Goal: Task Accomplishment & Management: Use online tool/utility

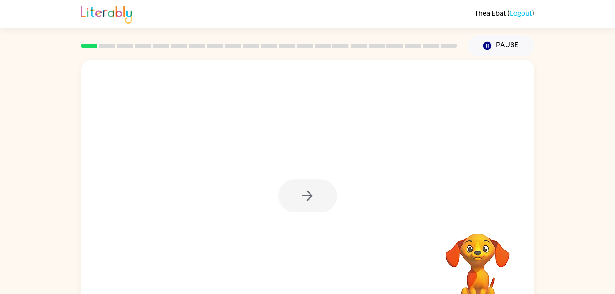
click at [306, 195] on div at bounding box center [308, 195] width 59 height 33
click at [315, 198] on icon "button" at bounding box center [308, 196] width 16 height 16
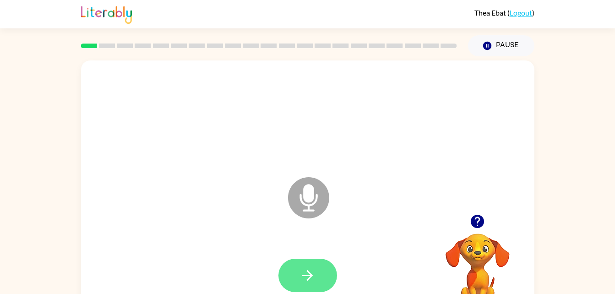
click at [312, 272] on icon "button" at bounding box center [308, 276] width 16 height 16
click at [315, 279] on icon "button" at bounding box center [308, 276] width 16 height 16
click at [312, 263] on button "button" at bounding box center [308, 275] width 59 height 33
click at [311, 270] on icon "button" at bounding box center [308, 276] width 16 height 16
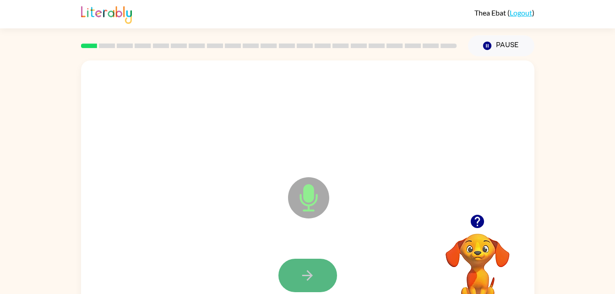
click at [306, 271] on icon "button" at bounding box center [308, 276] width 16 height 16
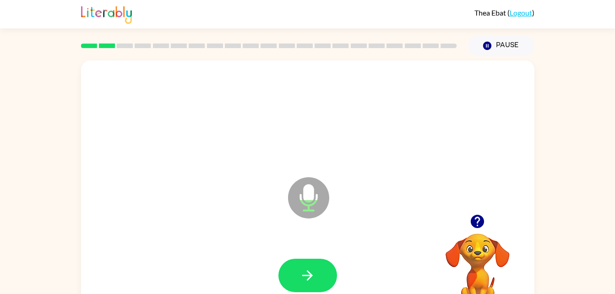
click at [306, 271] on icon "button" at bounding box center [308, 276] width 16 height 16
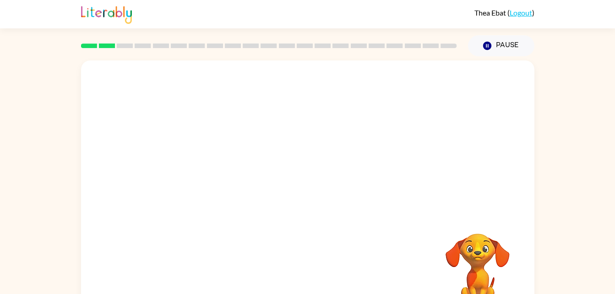
click at [306, 271] on div at bounding box center [307, 275] width 435 height 75
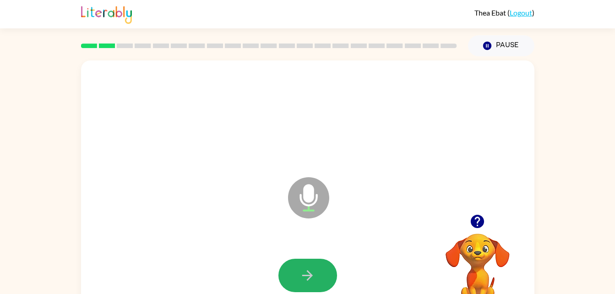
click at [306, 271] on icon "button" at bounding box center [308, 276] width 16 height 16
click at [305, 271] on icon "button" at bounding box center [308, 276] width 16 height 16
click at [314, 268] on icon "button" at bounding box center [308, 276] width 16 height 16
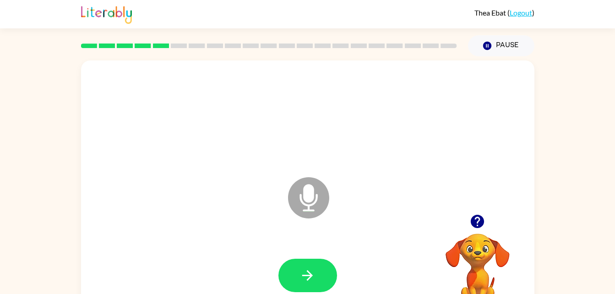
click at [227, 273] on div at bounding box center [307, 275] width 435 height 75
click at [302, 279] on icon "button" at bounding box center [308, 276] width 16 height 16
click at [313, 280] on icon "button" at bounding box center [308, 276] width 16 height 16
click at [303, 269] on icon "button" at bounding box center [308, 276] width 16 height 16
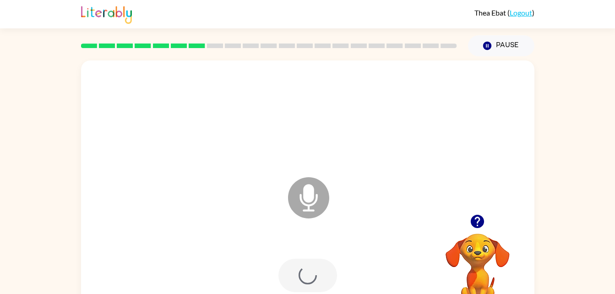
click at [303, 269] on div at bounding box center [308, 275] width 59 height 33
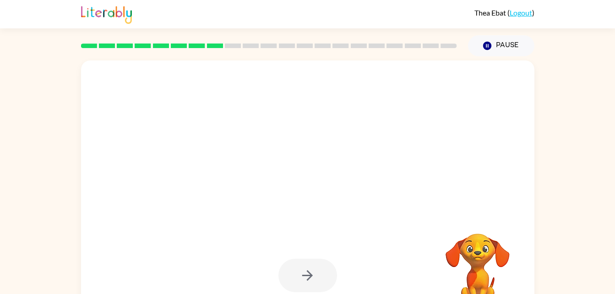
drag, startPoint x: 303, startPoint y: 269, endPoint x: 520, endPoint y: 217, distance: 222.9
click at [520, 217] on div at bounding box center [308, 191] width 454 height 262
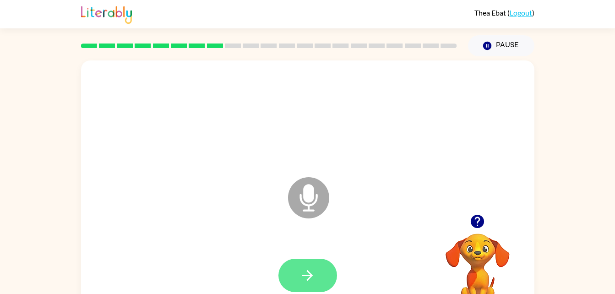
click at [322, 284] on button "button" at bounding box center [308, 275] width 59 height 33
click at [305, 262] on button "button" at bounding box center [308, 275] width 59 height 33
click at [307, 273] on icon "button" at bounding box center [308, 276] width 16 height 16
click at [310, 270] on icon "button" at bounding box center [308, 276] width 16 height 16
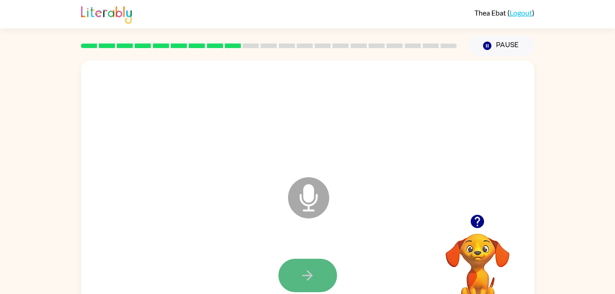
click at [312, 275] on icon "button" at bounding box center [307, 275] width 11 height 11
click at [396, 250] on div at bounding box center [307, 275] width 435 height 75
click at [307, 268] on icon "button" at bounding box center [308, 276] width 16 height 16
click at [307, 267] on div at bounding box center [308, 275] width 59 height 33
click at [301, 260] on button "button" at bounding box center [308, 275] width 59 height 33
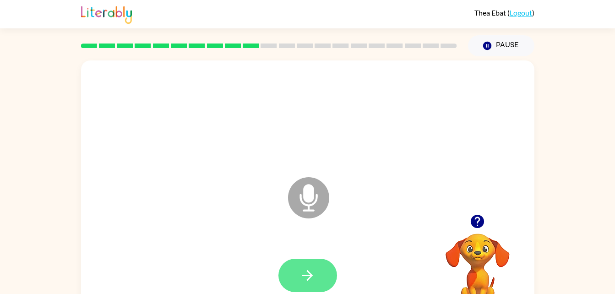
click at [301, 280] on icon "button" at bounding box center [308, 276] width 16 height 16
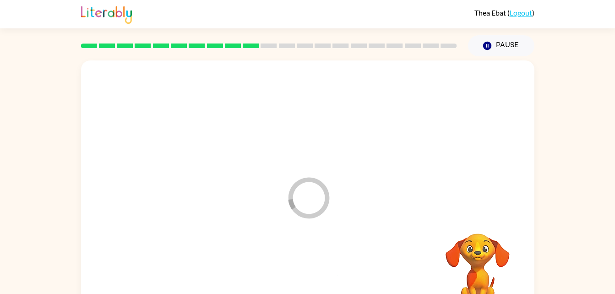
click at [301, 280] on div at bounding box center [307, 275] width 435 height 75
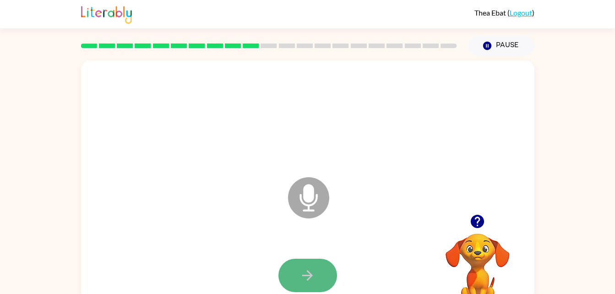
click at [305, 264] on button "button" at bounding box center [308, 275] width 59 height 33
click at [302, 268] on icon "button" at bounding box center [308, 276] width 16 height 16
click at [303, 268] on icon "button" at bounding box center [308, 276] width 16 height 16
click at [304, 263] on button "button" at bounding box center [308, 275] width 59 height 33
click at [304, 264] on button "button" at bounding box center [308, 275] width 59 height 33
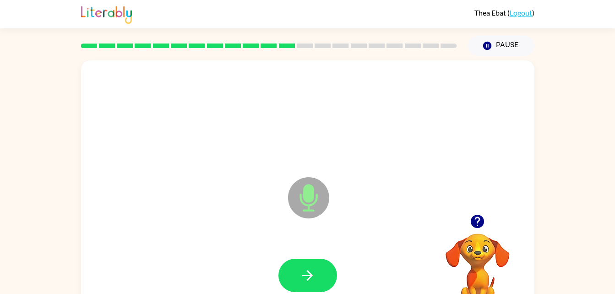
click at [304, 264] on button "button" at bounding box center [308, 275] width 59 height 33
click at [258, 233] on div "Microphone The Microphone is here when it is your turn to talk" at bounding box center [308, 191] width 454 height 262
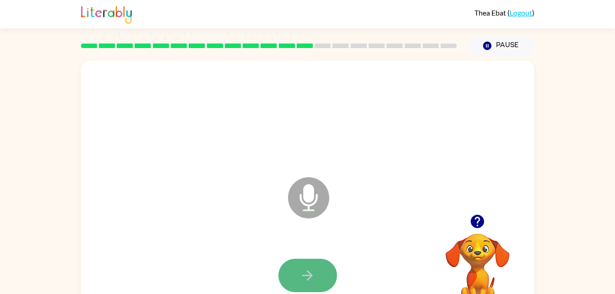
click at [303, 266] on button "button" at bounding box center [308, 275] width 59 height 33
click at [305, 273] on icon "button" at bounding box center [308, 276] width 16 height 16
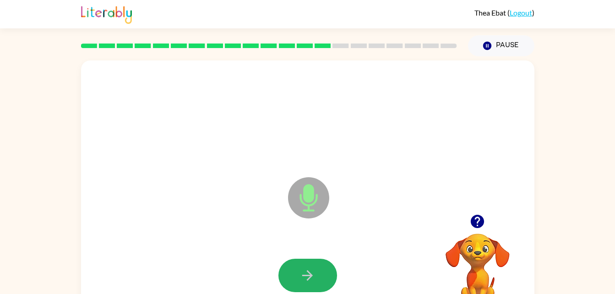
click at [305, 273] on icon "button" at bounding box center [308, 276] width 16 height 16
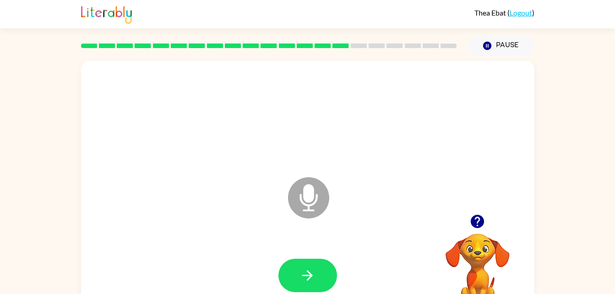
click at [305, 273] on icon "button" at bounding box center [308, 276] width 16 height 16
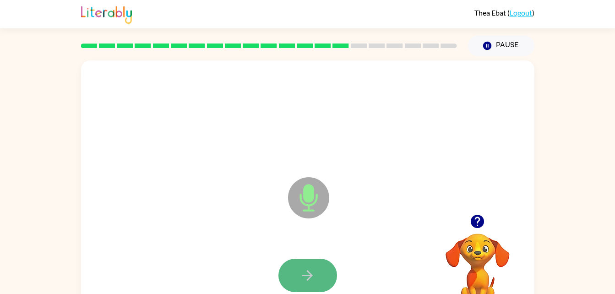
click at [297, 264] on button "button" at bounding box center [308, 275] width 59 height 33
click at [319, 270] on button "button" at bounding box center [308, 275] width 59 height 33
click at [303, 286] on button "button" at bounding box center [308, 275] width 59 height 33
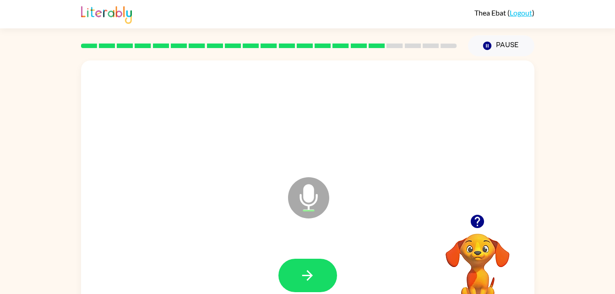
click at [162, 168] on div "Microphone The Microphone is here when it is your turn to talk" at bounding box center [285, 175] width 391 height 33
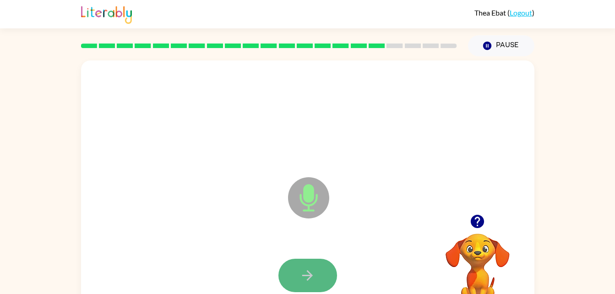
click at [296, 265] on button "button" at bounding box center [308, 275] width 59 height 33
click at [299, 266] on div at bounding box center [308, 275] width 59 height 33
click at [299, 266] on button "button" at bounding box center [308, 275] width 59 height 33
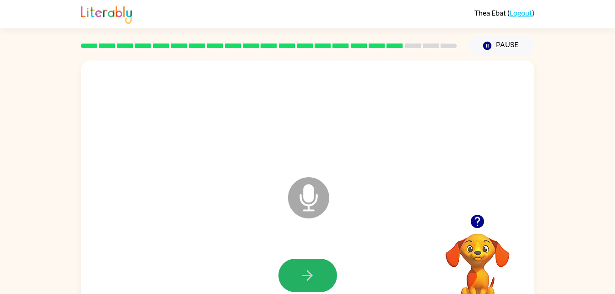
click at [299, 266] on button "button" at bounding box center [308, 275] width 59 height 33
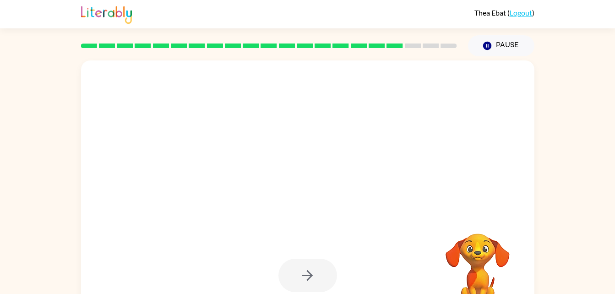
click at [296, 258] on div at bounding box center [307, 275] width 435 height 75
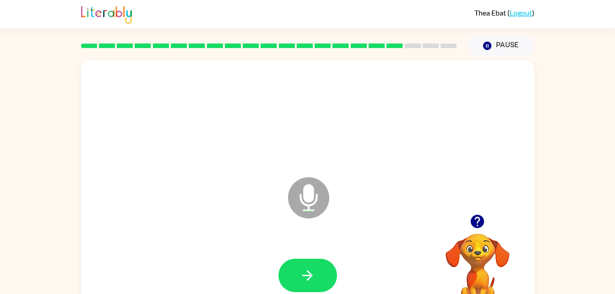
click at [146, 226] on div "Microphone The Microphone is here when it is your turn to talk" at bounding box center [308, 191] width 454 height 262
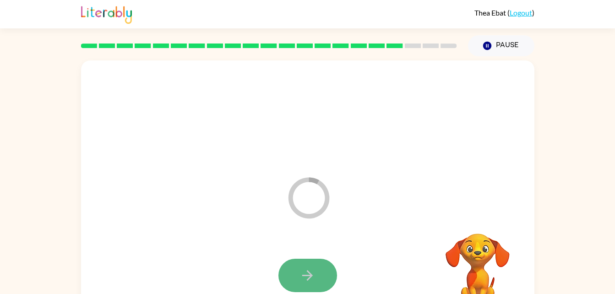
click at [310, 272] on icon "button" at bounding box center [308, 276] width 16 height 16
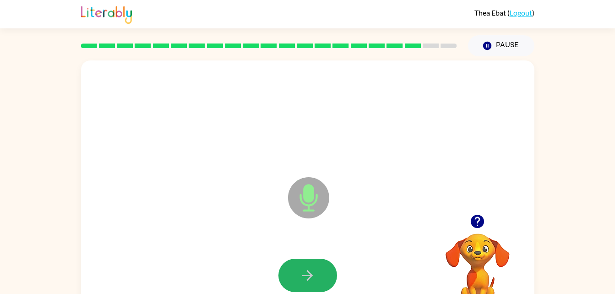
click at [310, 272] on icon "button" at bounding box center [308, 276] width 16 height 16
click at [310, 274] on icon "button" at bounding box center [307, 275] width 11 height 11
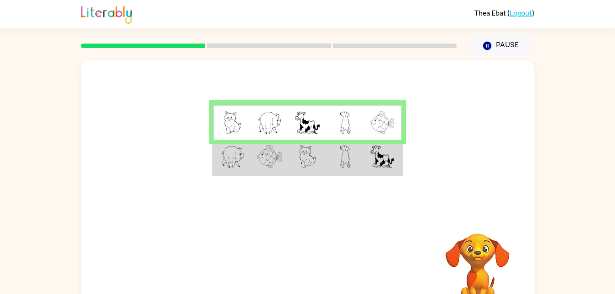
click at [310, 274] on div "Your browser must support playing .mp4 files to use Literably. Please try using…" at bounding box center [308, 270] width 454 height 103
click at [231, 120] on img at bounding box center [232, 122] width 17 height 23
click at [256, 161] on td at bounding box center [270, 157] width 38 height 35
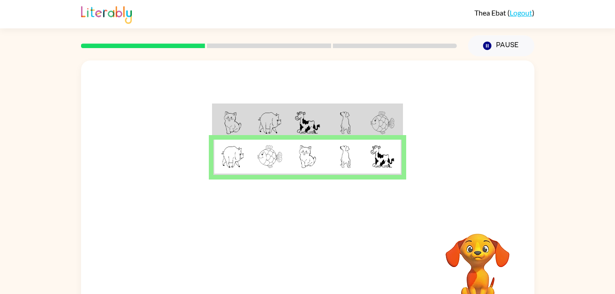
click at [307, 164] on img at bounding box center [307, 156] width 17 height 23
click at [305, 274] on icon "button" at bounding box center [308, 271] width 16 height 16
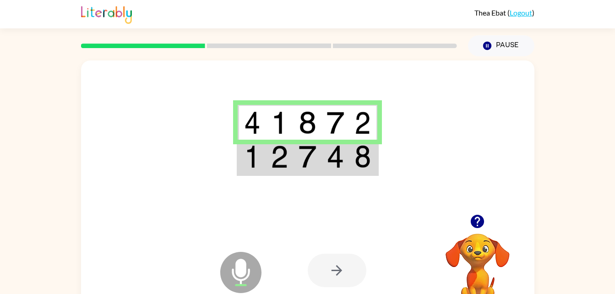
click at [334, 143] on td at bounding box center [336, 157] width 28 height 35
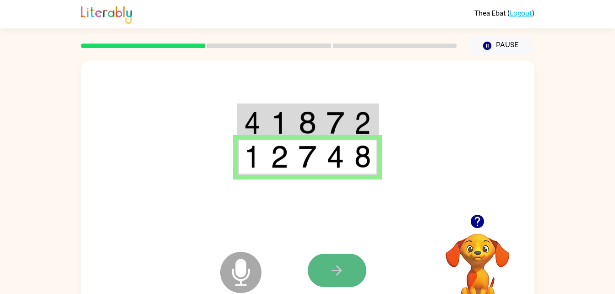
click at [342, 270] on icon "button" at bounding box center [337, 271] width 16 height 16
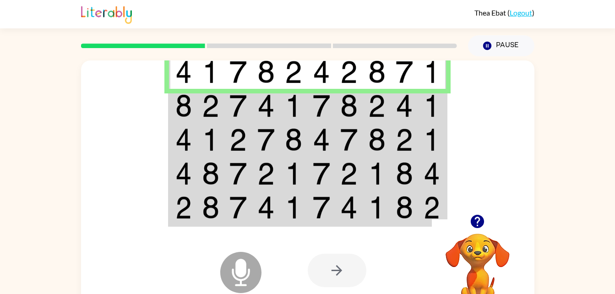
click at [296, 119] on td at bounding box center [294, 106] width 28 height 34
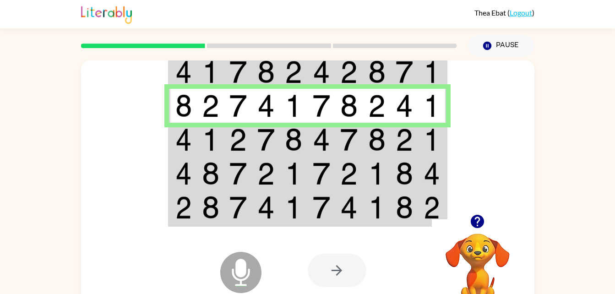
click at [255, 82] on td at bounding box center [266, 71] width 28 height 35
click at [214, 142] on img at bounding box center [210, 139] width 17 height 23
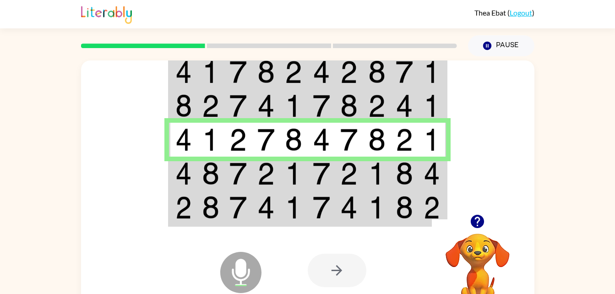
click at [340, 147] on td at bounding box center [349, 140] width 28 height 34
click at [442, 153] on td at bounding box center [433, 140] width 28 height 34
click at [344, 175] on img at bounding box center [348, 173] width 17 height 23
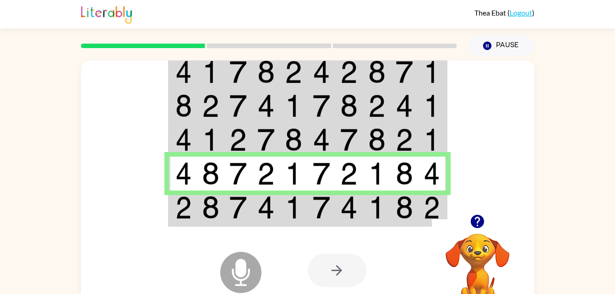
click at [344, 175] on img at bounding box center [348, 173] width 17 height 23
click at [336, 208] on td at bounding box center [349, 208] width 28 height 35
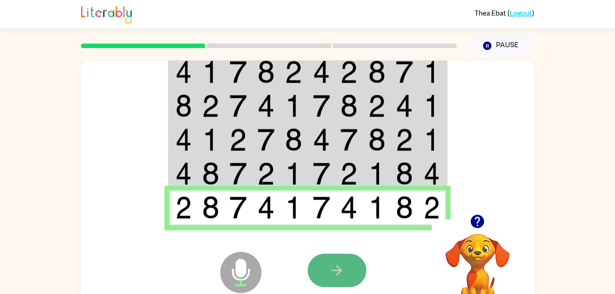
click at [343, 270] on icon "button" at bounding box center [337, 271] width 16 height 16
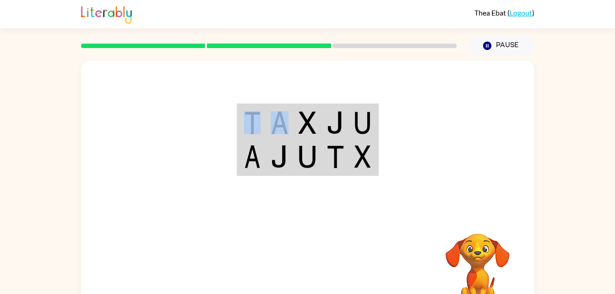
drag, startPoint x: 287, startPoint y: 103, endPoint x: 285, endPoint y: 113, distance: 10.3
click at [285, 113] on div at bounding box center [308, 137] width 454 height 154
click at [285, 113] on img at bounding box center [279, 122] width 17 height 23
click at [190, 94] on div at bounding box center [308, 137] width 454 height 154
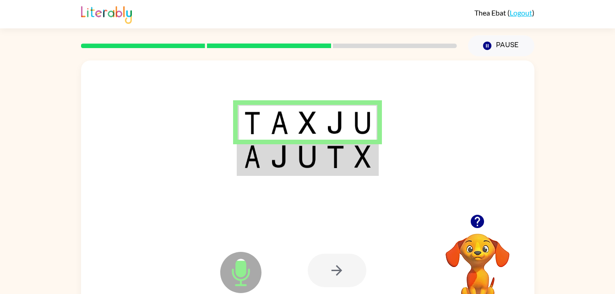
click at [256, 198] on div at bounding box center [308, 137] width 454 height 154
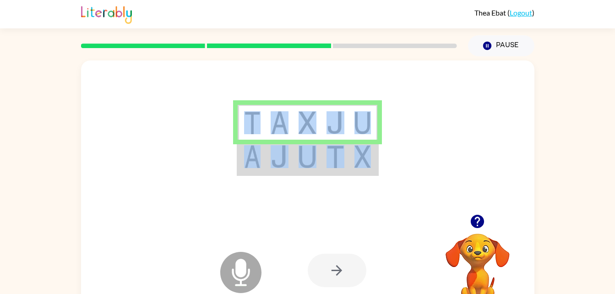
scroll to position [28, 0]
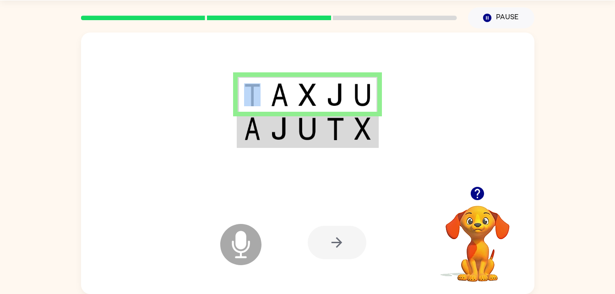
drag, startPoint x: 256, startPoint y: 198, endPoint x: 244, endPoint y: 98, distance: 101.1
click at [244, 98] on div at bounding box center [308, 110] width 454 height 154
click at [259, 91] on img at bounding box center [252, 94] width 16 height 23
click at [249, 93] on img at bounding box center [252, 94] width 16 height 23
click at [276, 97] on img at bounding box center [279, 94] width 17 height 23
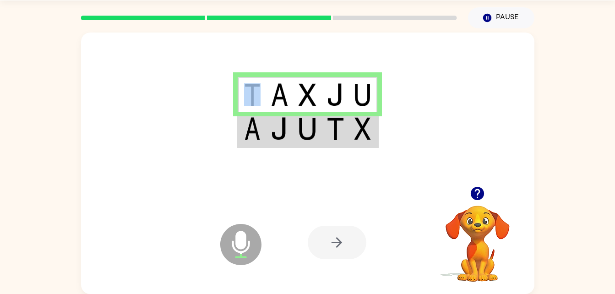
click at [279, 137] on img at bounding box center [279, 128] width 17 height 23
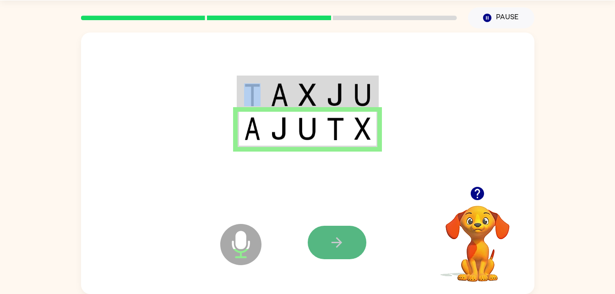
click at [350, 235] on button "button" at bounding box center [337, 242] width 59 height 33
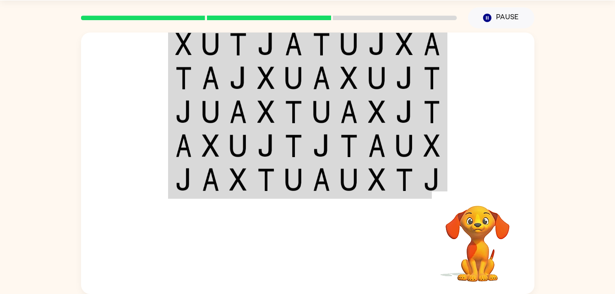
click at [267, 191] on div "Your browser must support playing .mp4 files to use Literably. Please try using…" at bounding box center [308, 242] width 454 height 103
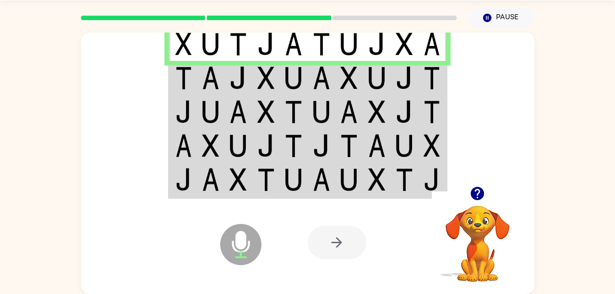
click at [291, 58] on td at bounding box center [294, 43] width 28 height 35
click at [311, 186] on td at bounding box center [322, 180] width 28 height 35
click at [304, 191] on td at bounding box center [294, 180] width 28 height 35
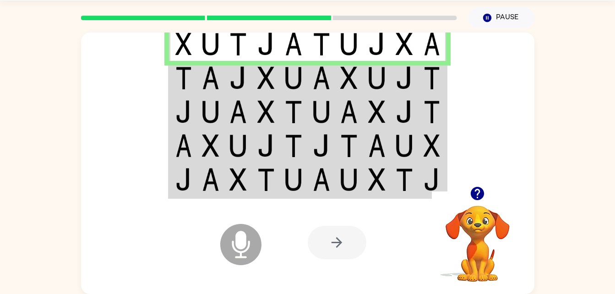
drag, startPoint x: 225, startPoint y: 95, endPoint x: 222, endPoint y: 86, distance: 9.4
drag, startPoint x: 222, startPoint y: 86, endPoint x: 179, endPoint y: 90, distance: 43.7
click at [179, 90] on td at bounding box center [183, 78] width 28 height 34
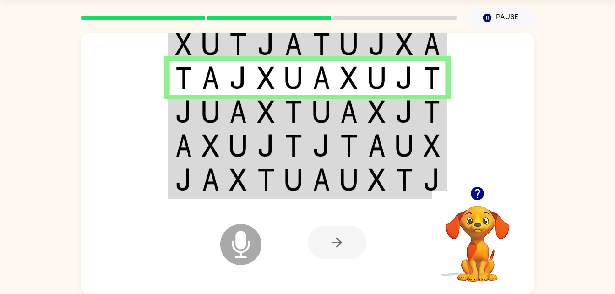
click at [175, 125] on td at bounding box center [183, 112] width 28 height 34
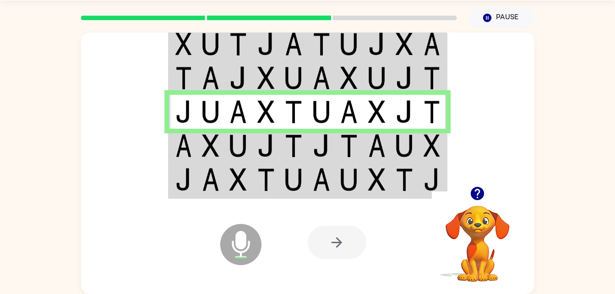
click at [172, 160] on td at bounding box center [183, 146] width 28 height 34
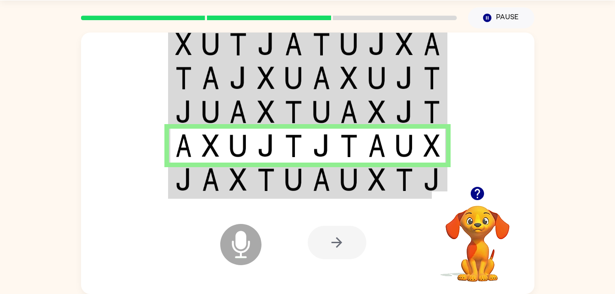
click at [169, 194] on div "Microphone The Microphone is here when it is your turn to talk Your browser mus…" at bounding box center [308, 242] width 454 height 103
click at [167, 185] on div at bounding box center [308, 110] width 454 height 154
click at [172, 187] on td at bounding box center [183, 180] width 28 height 35
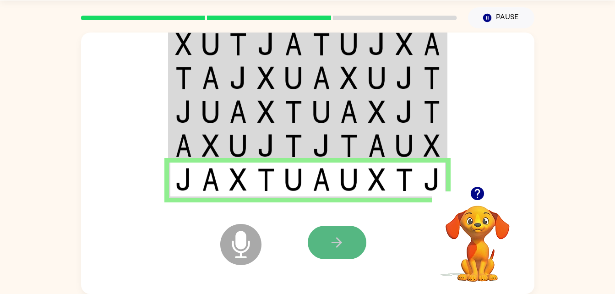
click at [343, 246] on icon "button" at bounding box center [337, 243] width 16 height 16
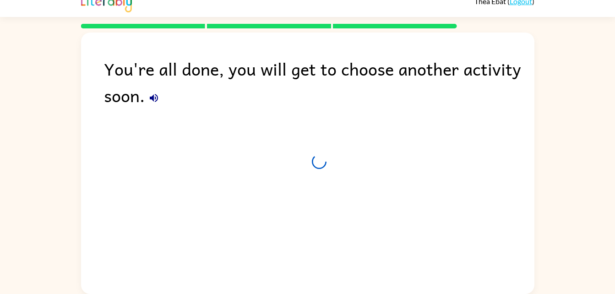
scroll to position [11, 0]
